Goal: Communication & Community: Connect with others

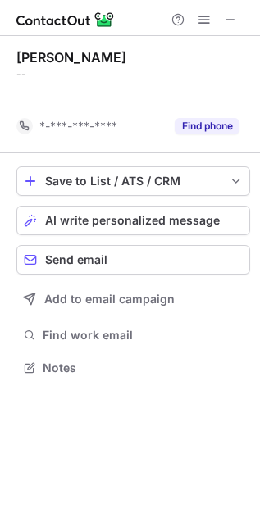
scroll to position [7, 8]
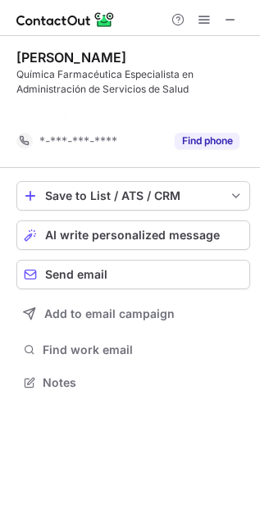
scroll to position [8, 8]
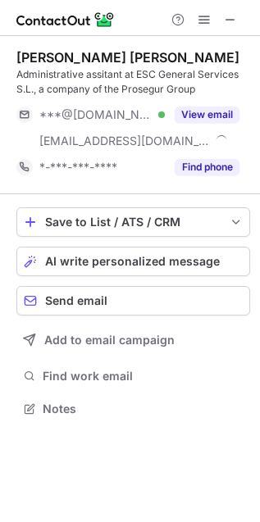
scroll to position [398, 260]
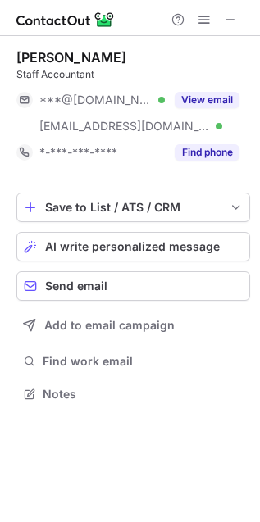
scroll to position [382, 260]
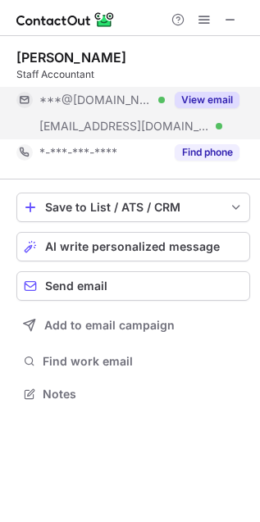
click at [234, 94] on button "View email" at bounding box center [207, 100] width 65 height 16
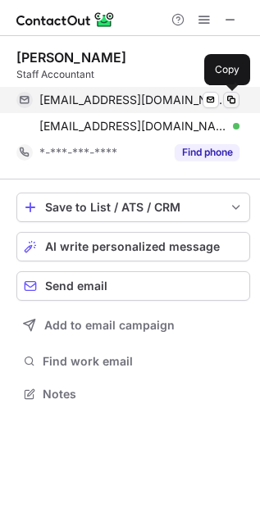
click at [234, 103] on span at bounding box center [231, 99] width 13 height 13
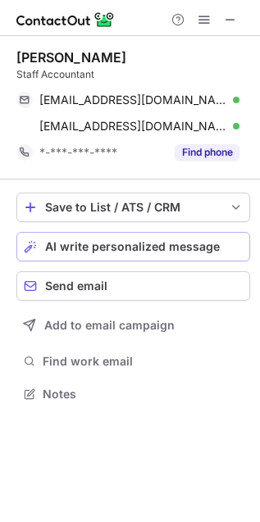
click at [93, 236] on button "AI write personalized message" at bounding box center [133, 247] width 234 height 30
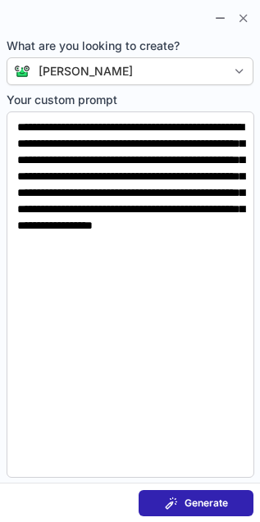
click at [165, 504] on span at bounding box center [171, 503] width 13 height 13
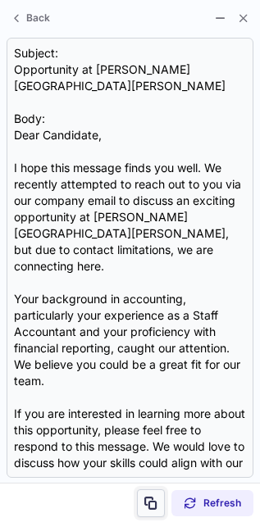
click at [152, 500] on span at bounding box center [150, 503] width 13 height 13
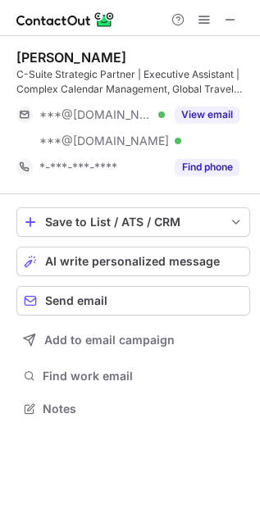
scroll to position [398, 260]
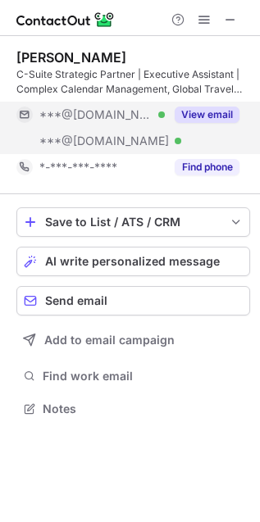
click at [215, 107] on button "View email" at bounding box center [207, 115] width 65 height 16
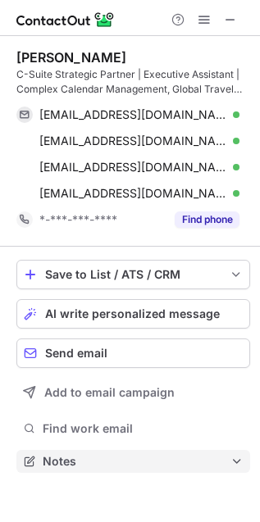
scroll to position [451, 260]
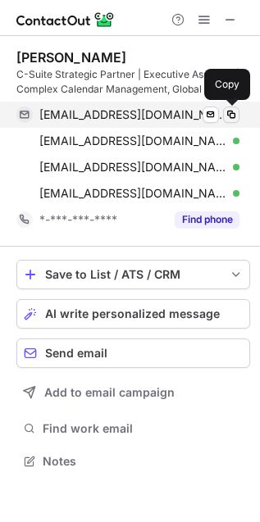
click at [226, 116] on span at bounding box center [231, 114] width 13 height 13
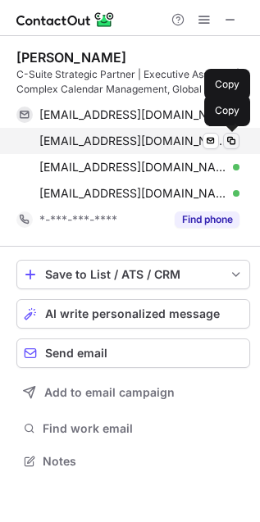
click at [235, 143] on span at bounding box center [231, 140] width 13 height 13
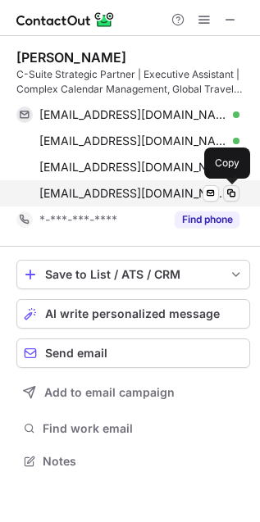
click at [225, 189] on span at bounding box center [231, 193] width 13 height 13
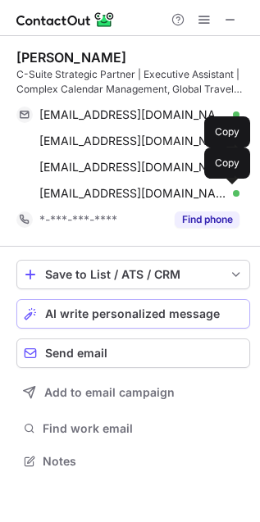
click at [99, 307] on span "AI write personalized message" at bounding box center [132, 313] width 175 height 13
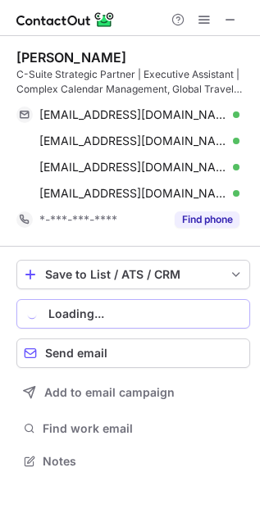
click at [84, 326] on button "Loading..." at bounding box center [133, 314] width 234 height 30
click at [52, 313] on span "AI write personalized message" at bounding box center [132, 313] width 175 height 13
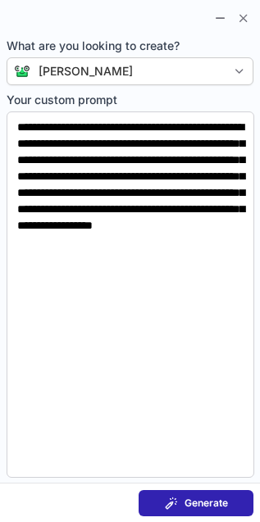
click at [217, 511] on button "Generate" at bounding box center [196, 503] width 115 height 26
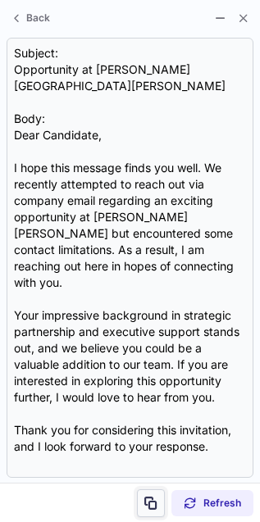
click at [156, 514] on button at bounding box center [151, 504] width 28 height 28
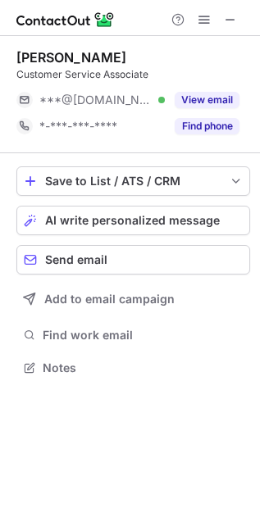
scroll to position [357, 260]
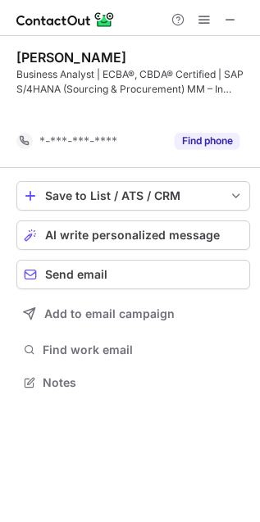
scroll to position [8, 8]
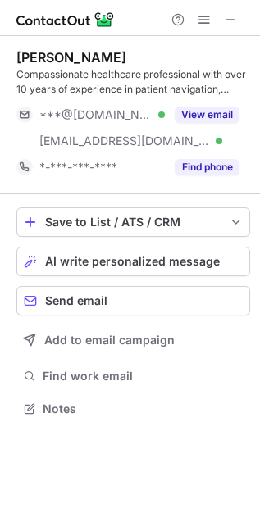
scroll to position [398, 260]
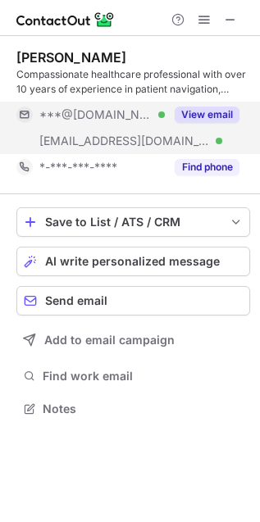
click at [203, 112] on button "View email" at bounding box center [207, 115] width 65 height 16
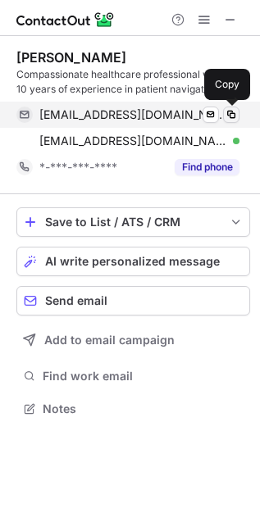
click at [231, 113] on span at bounding box center [231, 114] width 13 height 13
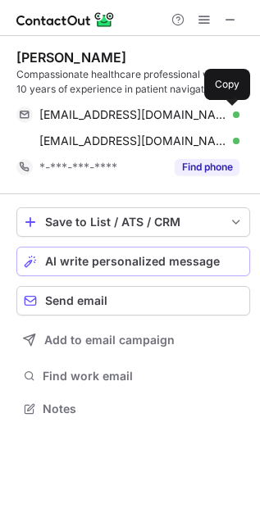
click at [124, 259] on span "AI write personalized message" at bounding box center [132, 261] width 175 height 13
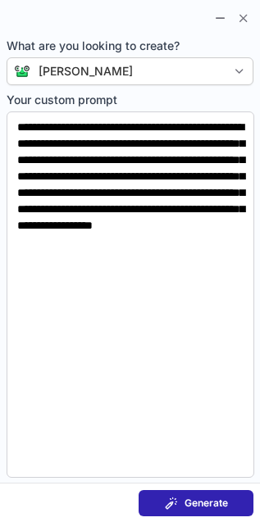
click at [191, 498] on span "Generate" at bounding box center [205, 503] width 43 height 13
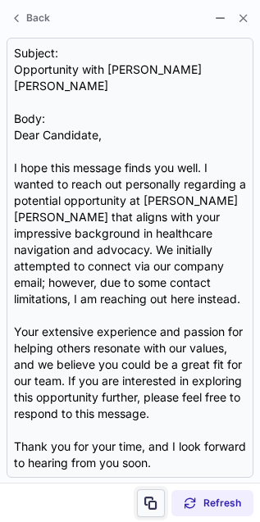
click at [148, 504] on span at bounding box center [150, 503] width 13 height 13
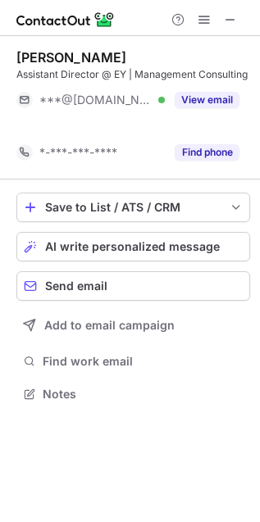
scroll to position [357, 260]
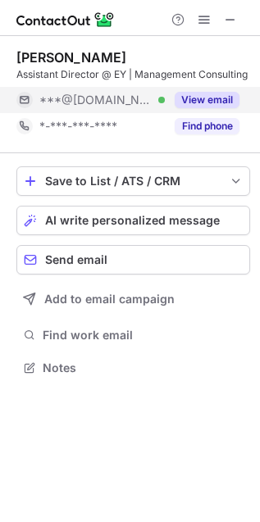
click at [209, 104] on button "View email" at bounding box center [207, 100] width 65 height 16
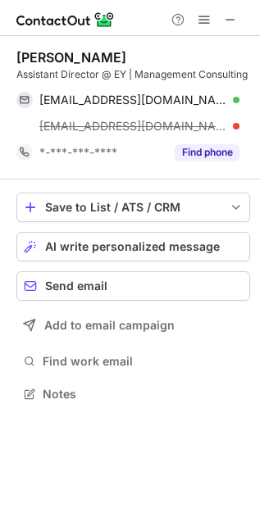
scroll to position [382, 260]
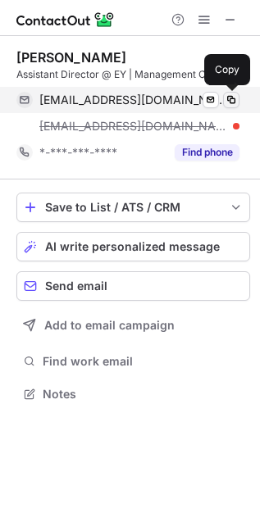
click at [234, 102] on span at bounding box center [231, 99] width 13 height 13
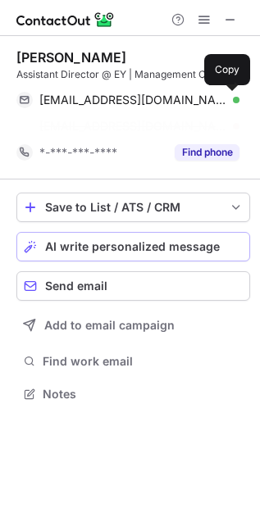
scroll to position [357, 260]
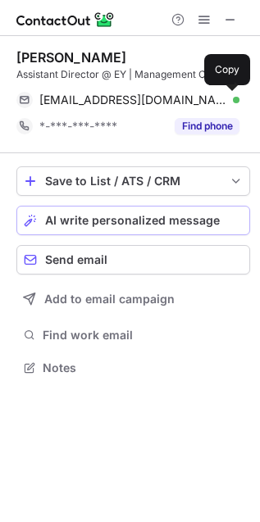
click at [133, 239] on div "Save to List / ATS / CRM List Select Lever Connect Greenhouse Connect Salesforc…" at bounding box center [133, 272] width 234 height 239
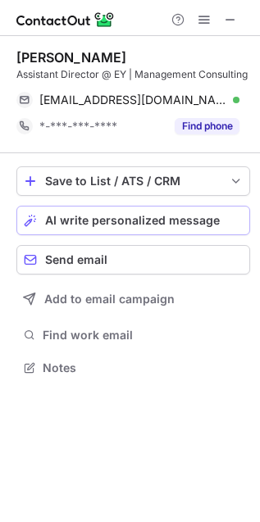
click at [57, 222] on span "AI write personalized message" at bounding box center [132, 220] width 175 height 13
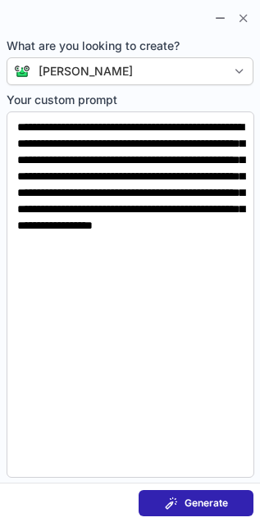
click at [153, 508] on button "Generate" at bounding box center [196, 503] width 115 height 26
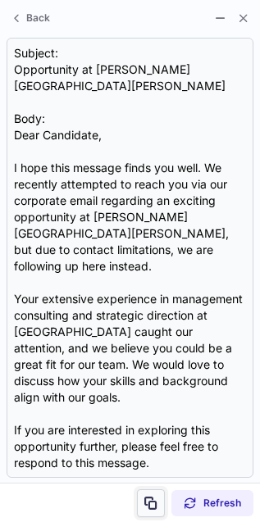
click at [149, 510] on button at bounding box center [151, 504] width 28 height 28
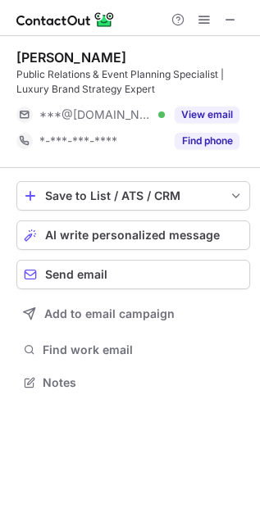
scroll to position [371, 260]
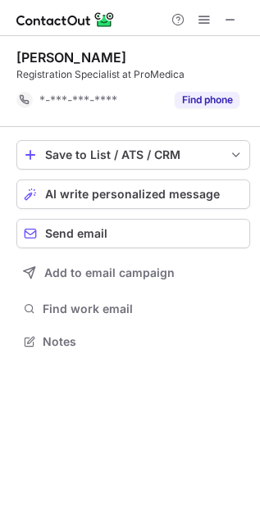
scroll to position [7, 8]
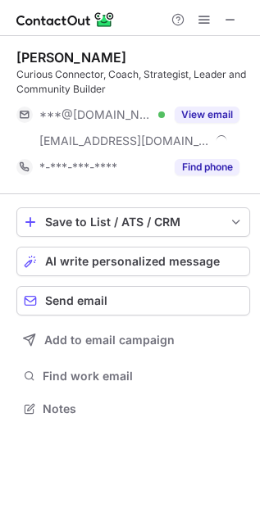
scroll to position [398, 260]
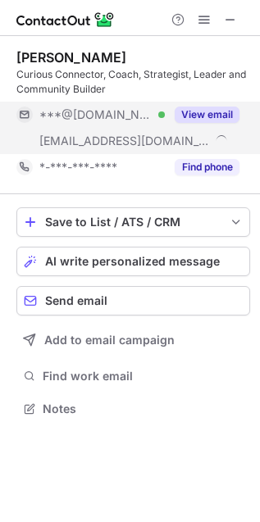
click at [198, 117] on button "View email" at bounding box center [207, 115] width 65 height 16
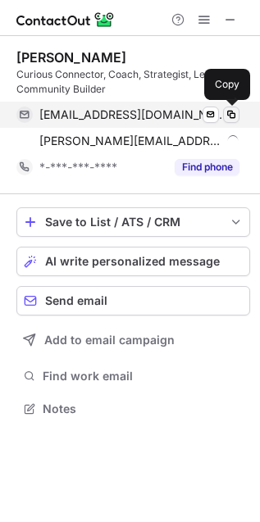
click at [230, 113] on span at bounding box center [231, 114] width 13 height 13
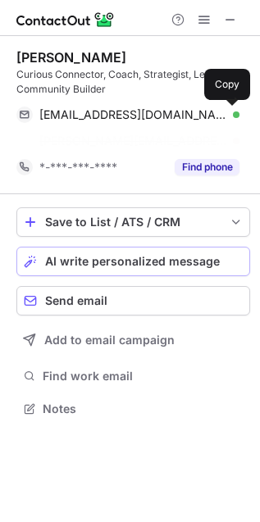
scroll to position [7, 8]
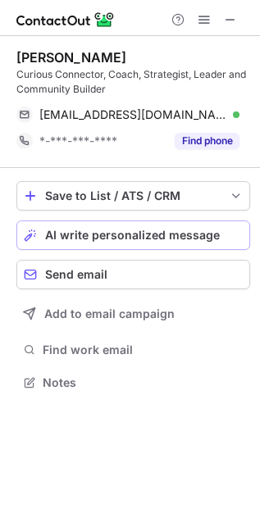
click at [62, 239] on span "AI write personalized message" at bounding box center [132, 235] width 175 height 13
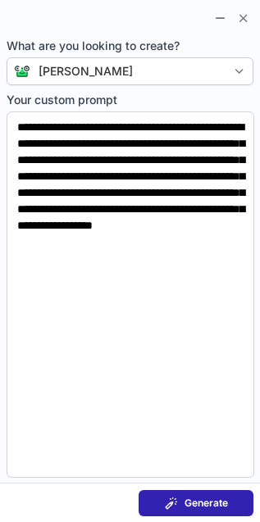
click at [217, 503] on span "Generate" at bounding box center [205, 503] width 43 height 13
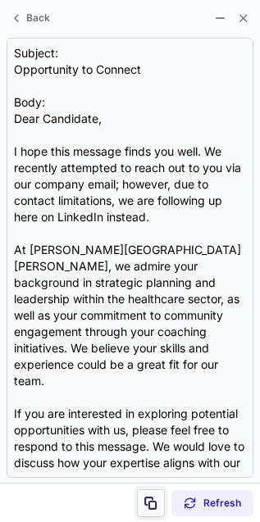
click at [153, 502] on span at bounding box center [150, 503] width 13 height 13
